Goal: Find contact information: Find contact information

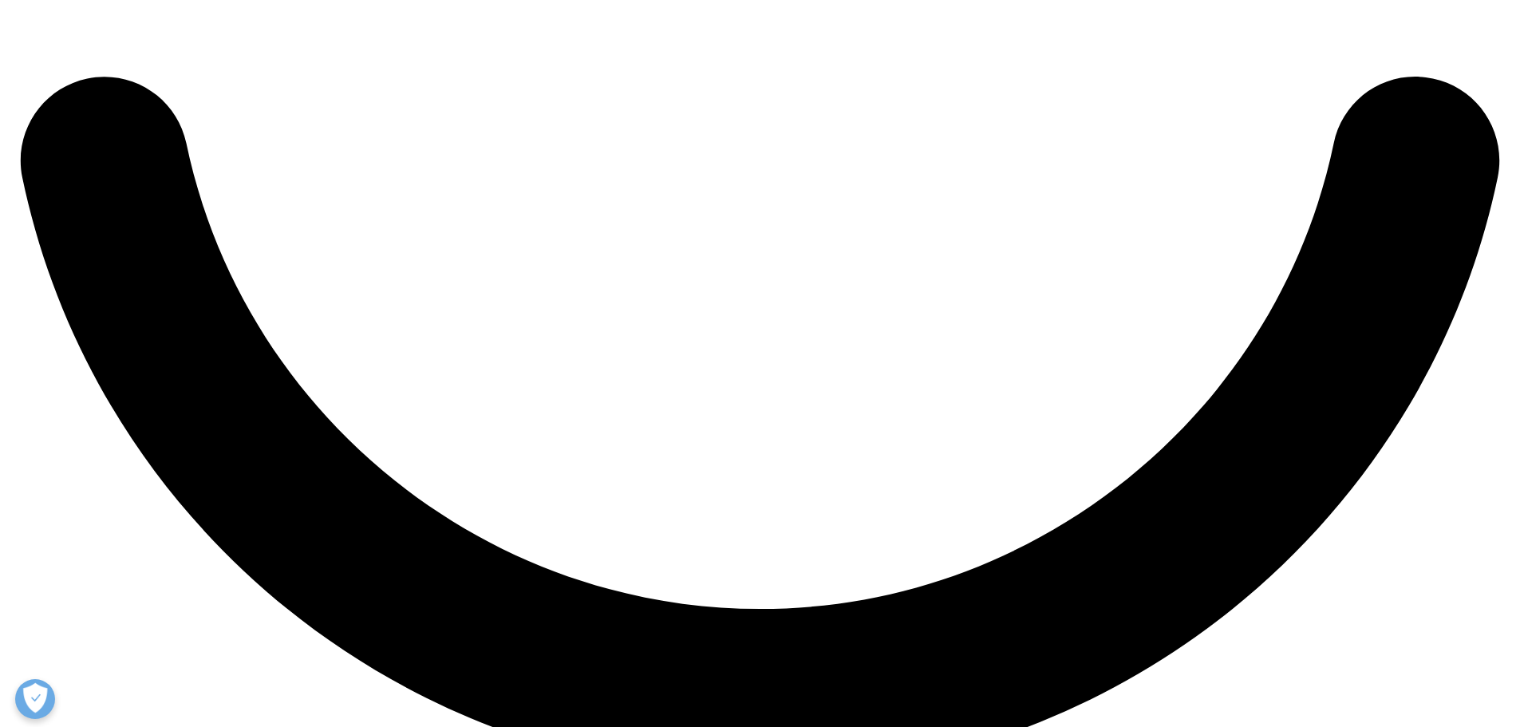
scroll to position [3701, 0]
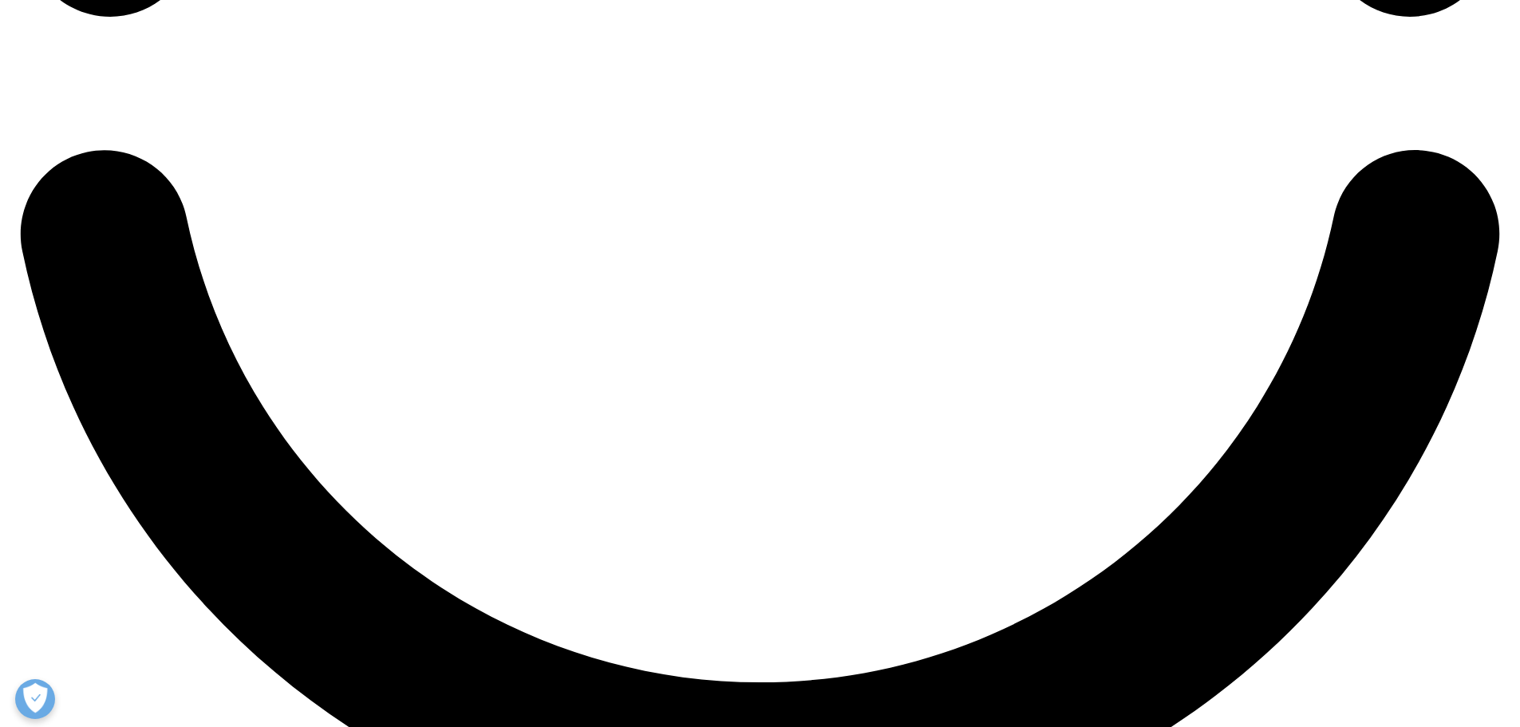
drag, startPoint x: 698, startPoint y: 374, endPoint x: 951, endPoint y: 374, distance: 252.9
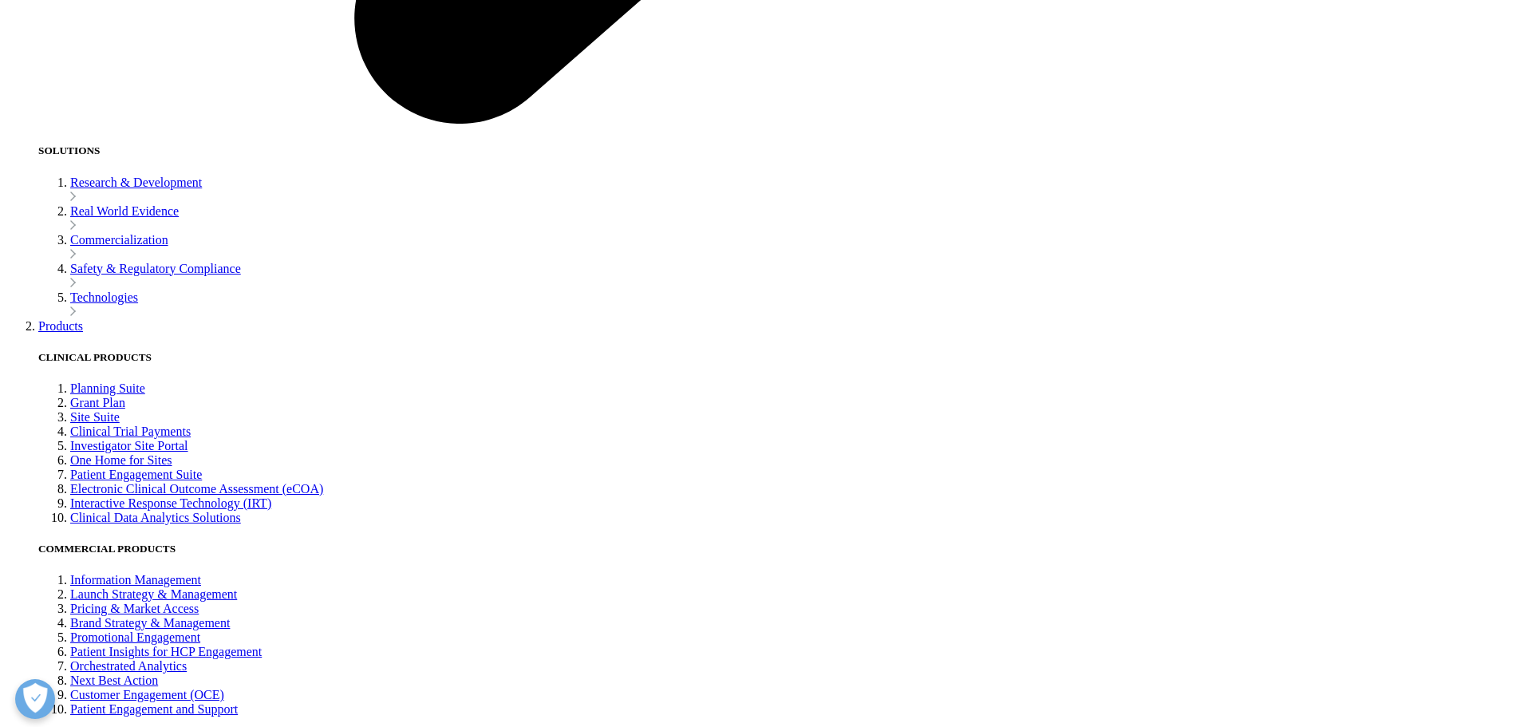
drag, startPoint x: 698, startPoint y: 368, endPoint x: 936, endPoint y: 480, distance: 263.0
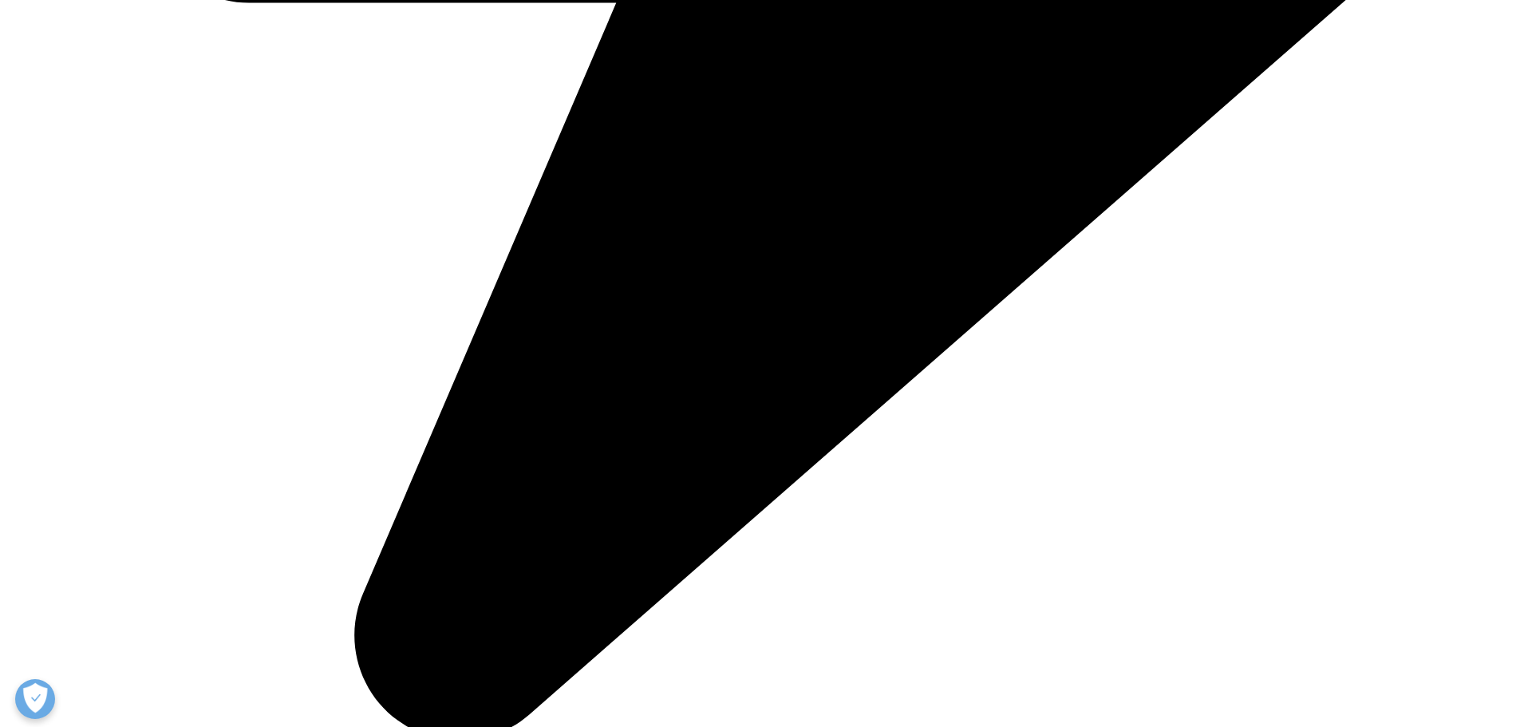
scroll to position [3063, 0]
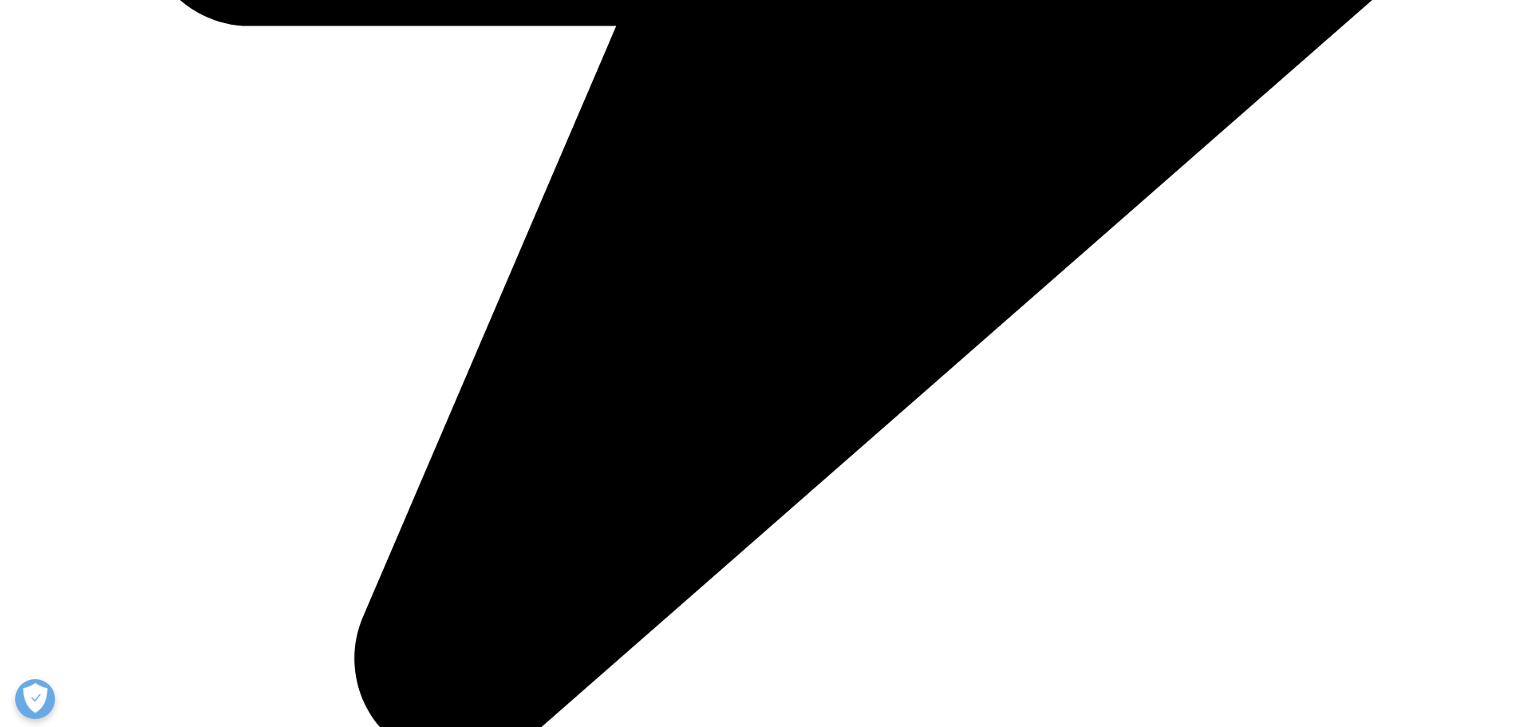
drag, startPoint x: 301, startPoint y: 414, endPoint x: 582, endPoint y: 420, distance: 281.7
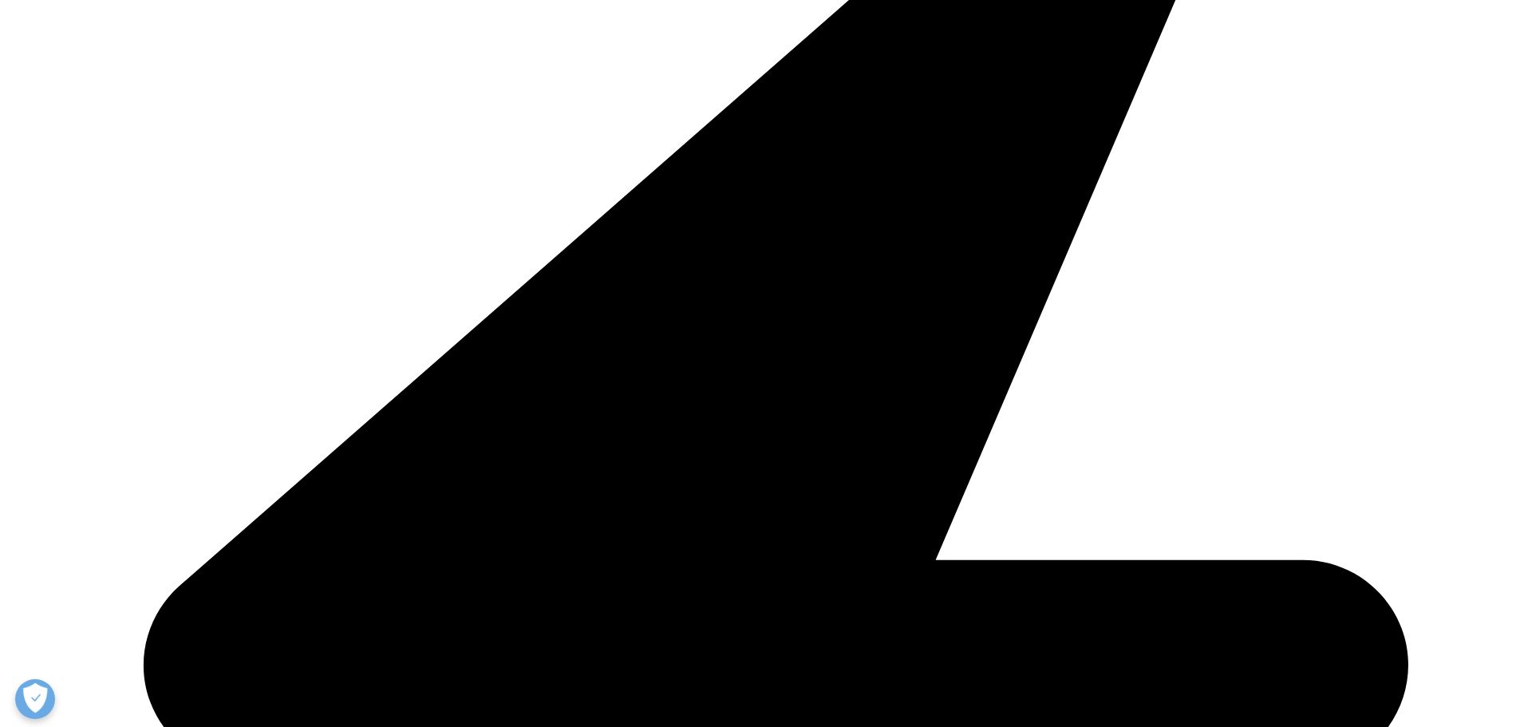
scroll to position [2345, 0]
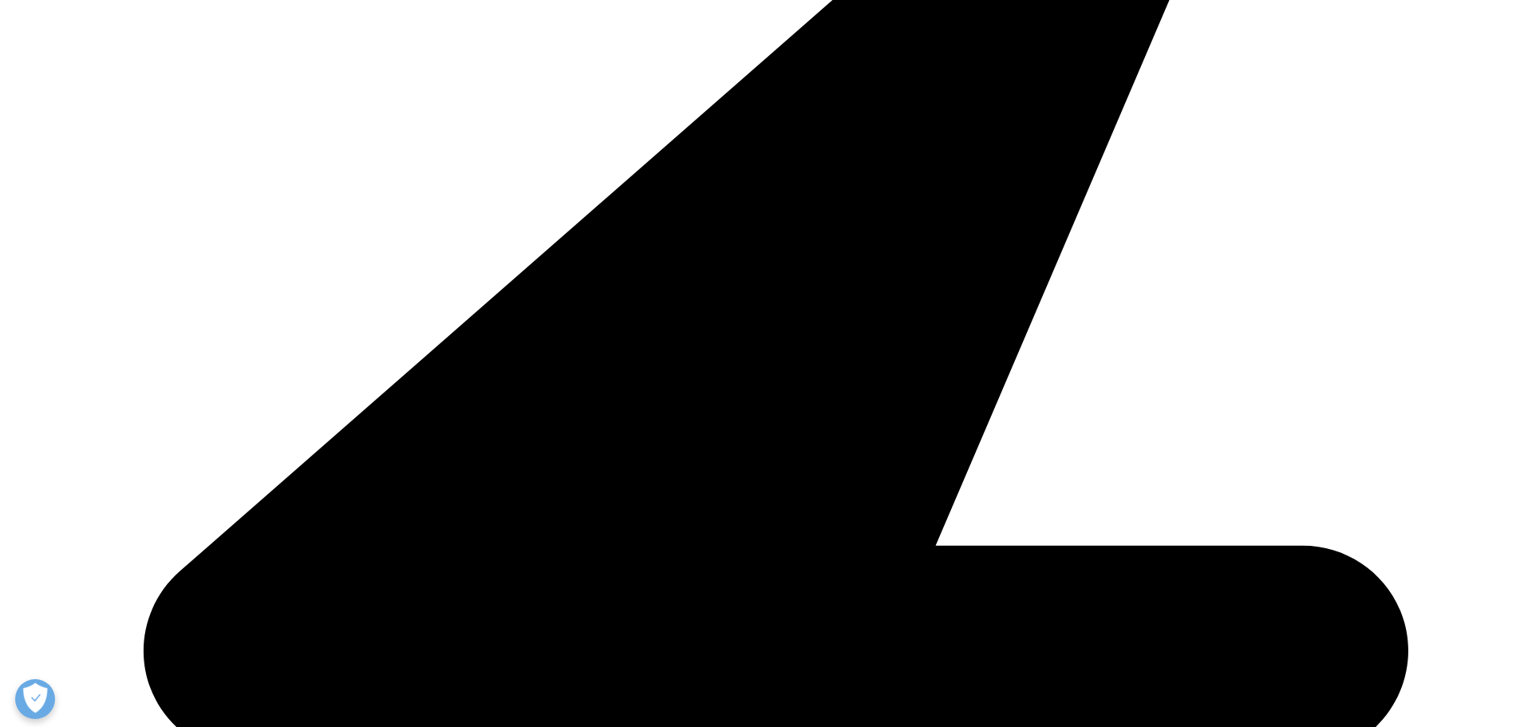
drag, startPoint x: 294, startPoint y: 259, endPoint x: 424, endPoint y: 304, distance: 138.3
